Goal: Task Accomplishment & Management: Use online tool/utility

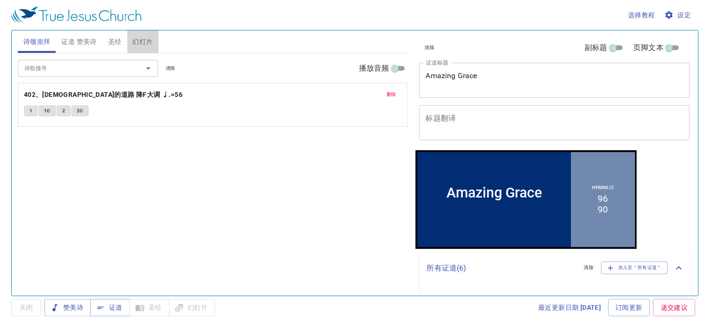
click at [141, 38] on span "幻灯片" at bounding box center [143, 42] width 20 height 12
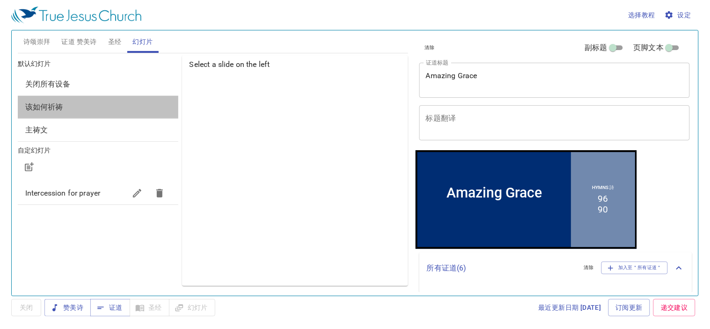
click at [65, 108] on span "该如何祈祷" at bounding box center [98, 107] width 146 height 11
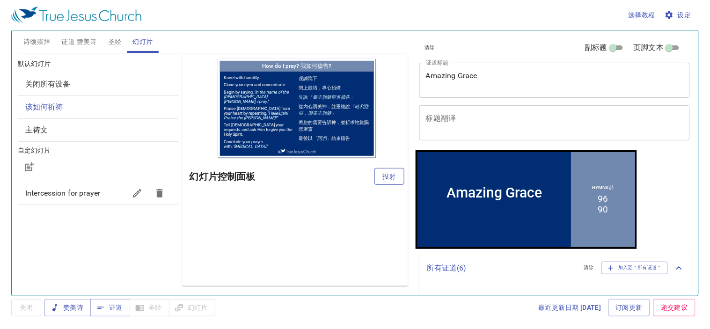
click at [385, 175] on span "投射" at bounding box center [389, 177] width 15 height 12
click at [493, 77] on textarea "Amazing Grace" at bounding box center [554, 80] width 257 height 18
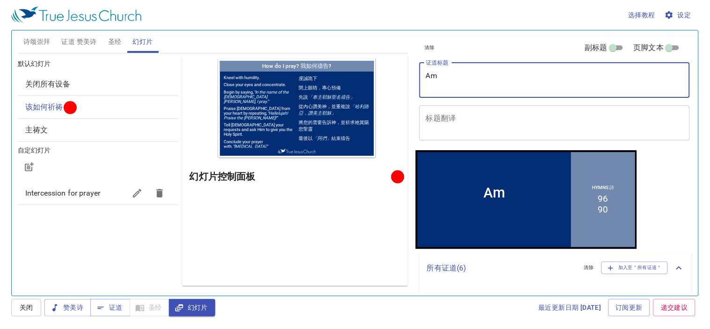
type textarea "A"
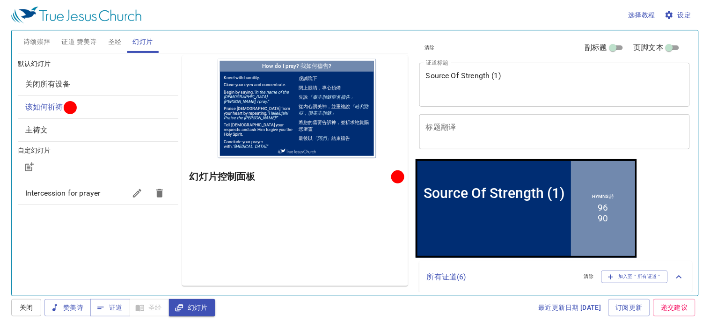
click at [430, 87] on textarea "Source Of Strength (1)" at bounding box center [554, 84] width 257 height 27
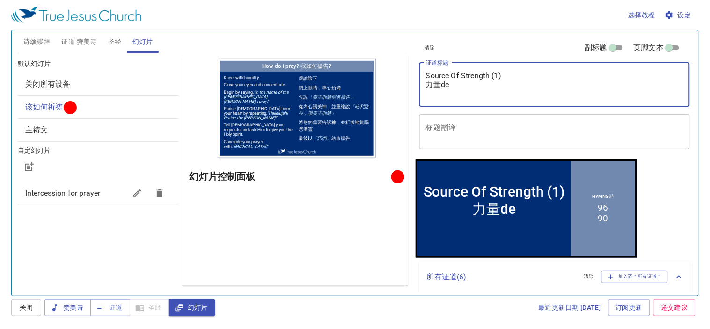
type textarea "Source Of Strength (1) 力量的"
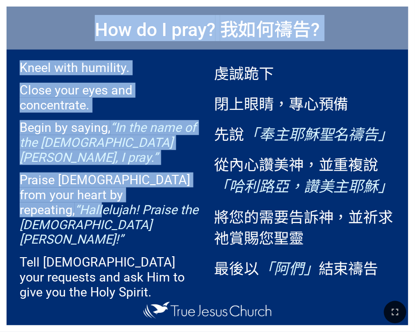
drag, startPoint x: 104, startPoint y: 183, endPoint x: 311, endPoint y: 212, distance: 208.8
click at [362, 231] on div "How do I pray? 我如何[DEMOGRAPHIC_DATA]? Kneel with humility. Close your eyes and …" at bounding box center [208, 166] width 402 height 319
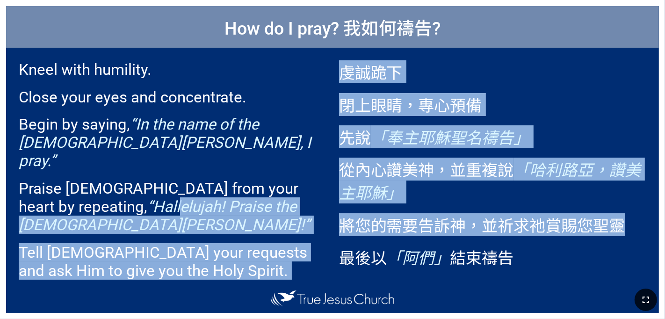
click at [415, 298] on icon "button" at bounding box center [646, 299] width 11 height 11
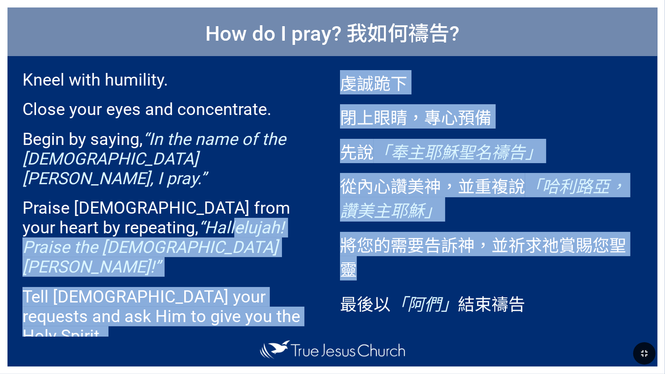
click at [400, 275] on p "將您的需要告訴神，並祈求祂賞賜您聖靈" at bounding box center [491, 256] width 303 height 49
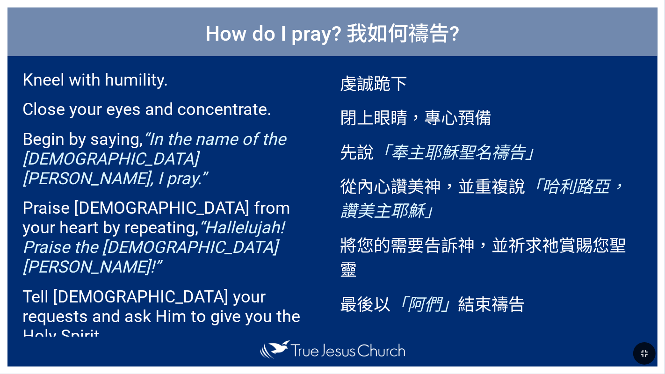
drag, startPoint x: 258, startPoint y: 373, endPoint x: 281, endPoint y: 372, distance: 22.9
click at [277, 332] on div at bounding box center [332, 353] width 665 height 41
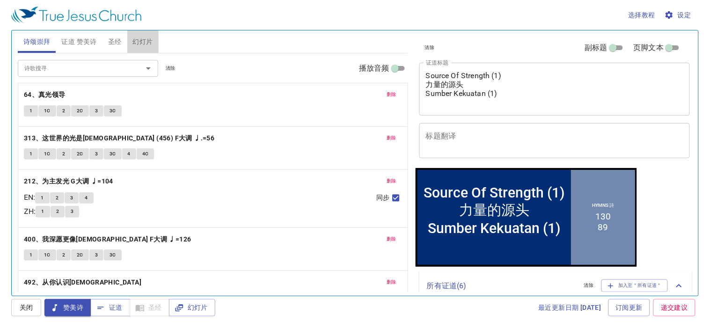
click at [143, 52] on button "幻灯片" at bounding box center [142, 41] width 31 height 22
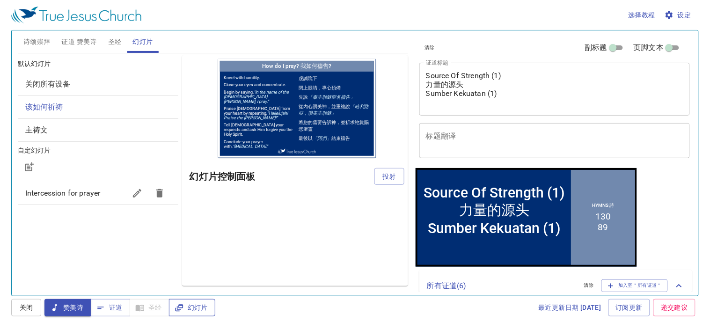
click at [182, 303] on icon "button" at bounding box center [179, 307] width 9 height 9
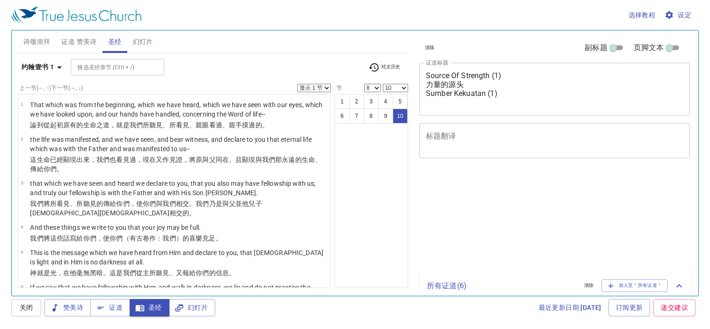
select select "8"
select select "10"
select select "8"
select select "10"
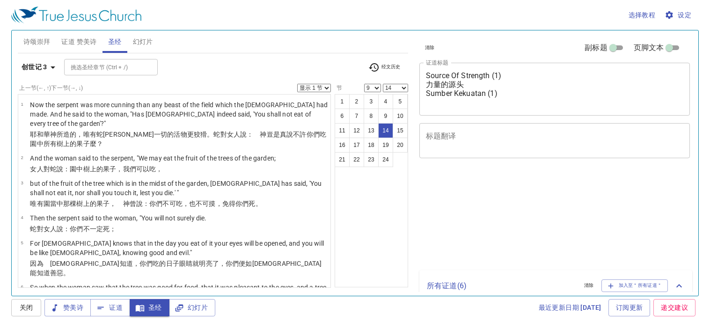
select select "9"
select select "14"
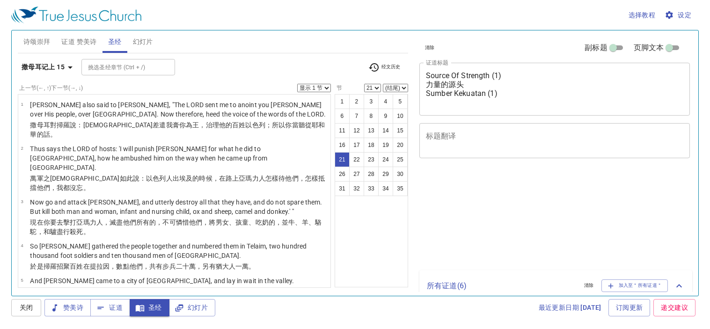
select select "21"
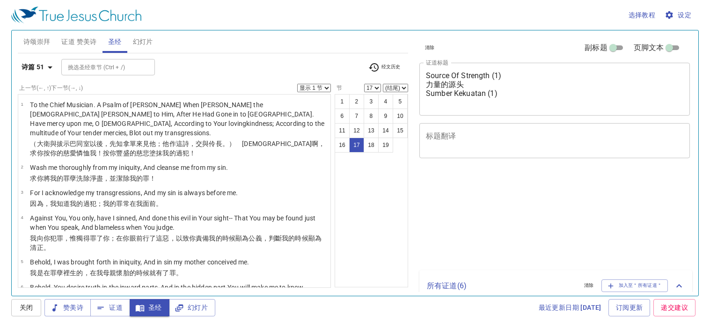
select select "17"
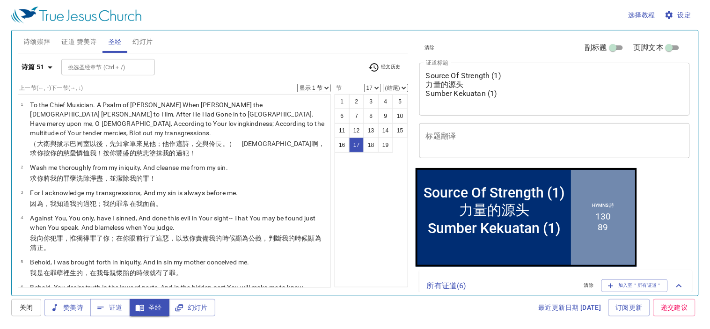
scroll to position [364, 0]
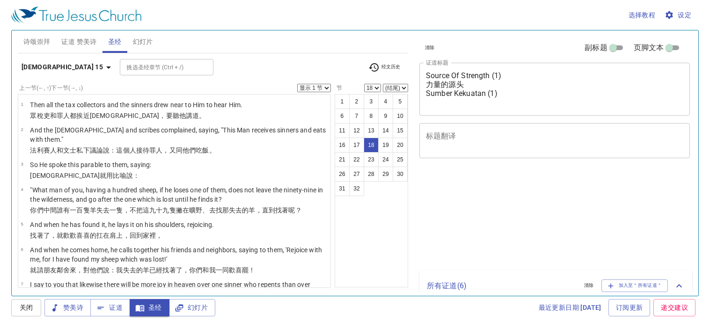
select select "18"
click at [396, 88] on select "(结尾) 19 20 21 22 23 24 25 26 27 28 29 30 31 32" at bounding box center [395, 88] width 25 height 8
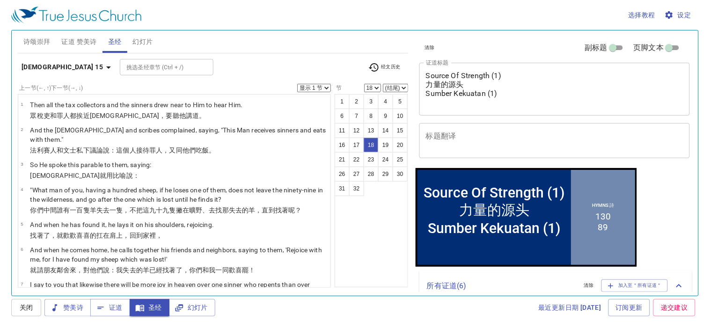
click at [364, 153] on button "18" at bounding box center [371, 145] width 15 height 15
click at [399, 87] on select "(结尾) 19 20 21 22 23 24 25 26 27 28 29 30 31 32" at bounding box center [395, 88] width 25 height 8
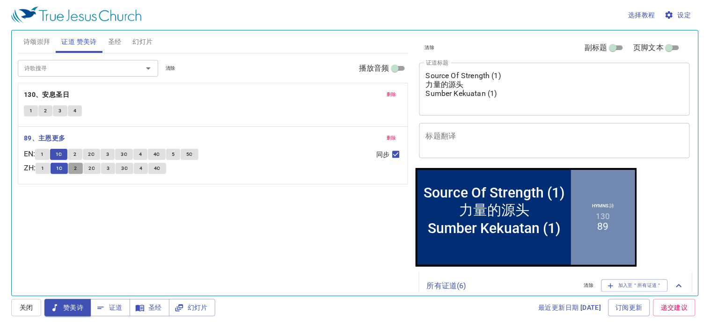
click at [77, 170] on span "2" at bounding box center [75, 168] width 3 height 8
click at [77, 169] on span "2" at bounding box center [75, 168] width 3 height 8
click at [76, 156] on span "2" at bounding box center [74, 154] width 3 height 8
click at [76, 153] on span "2" at bounding box center [74, 154] width 3 height 8
click at [81, 167] on button "2" at bounding box center [75, 168] width 14 height 11
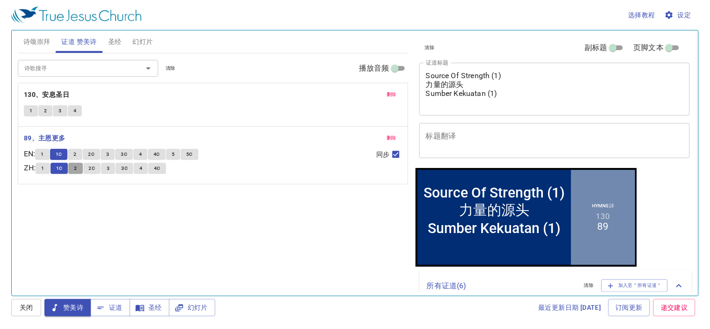
click at [77, 169] on span "2" at bounding box center [75, 168] width 3 height 8
